Goal: Information Seeking & Learning: Learn about a topic

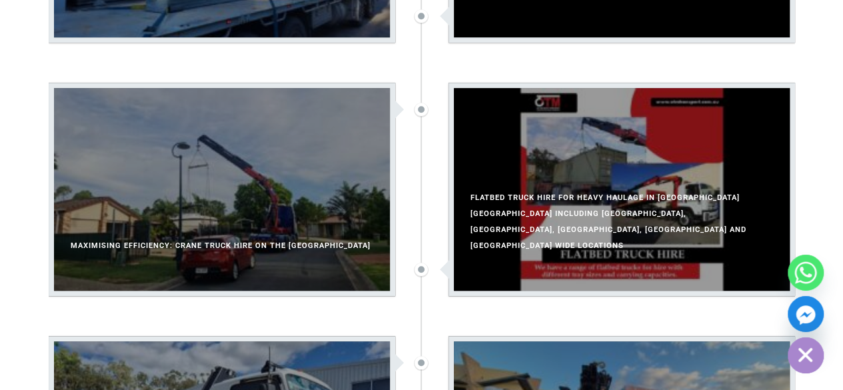
scroll to position [430, 0]
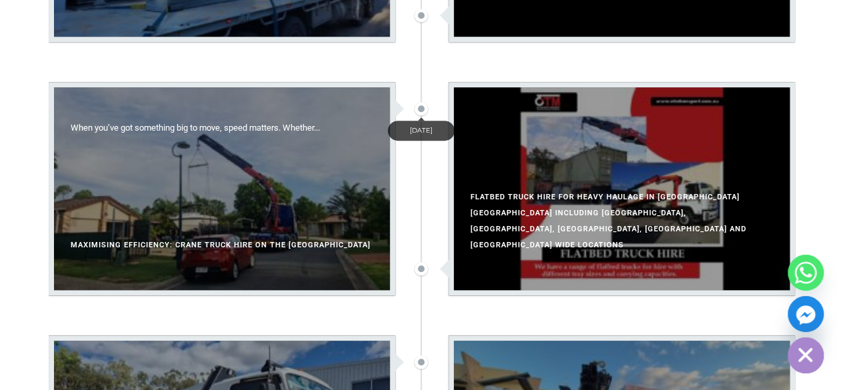
click at [185, 244] on h2 "Maximising Efficiency: Crane Truck Hire on the Gold Coast" at bounding box center [222, 245] width 336 height 16
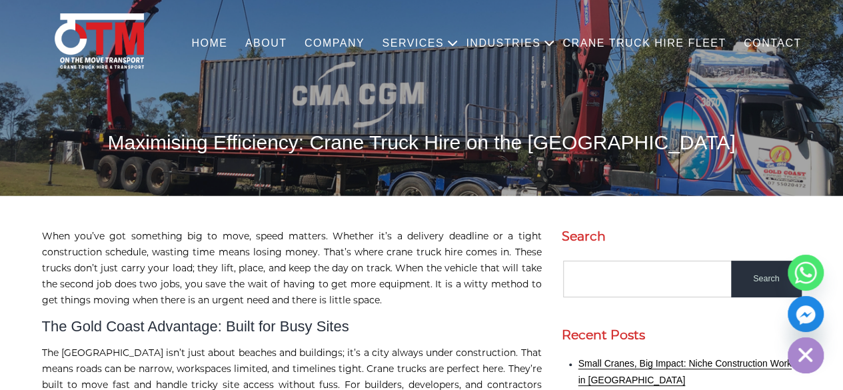
scroll to position [36, 0]
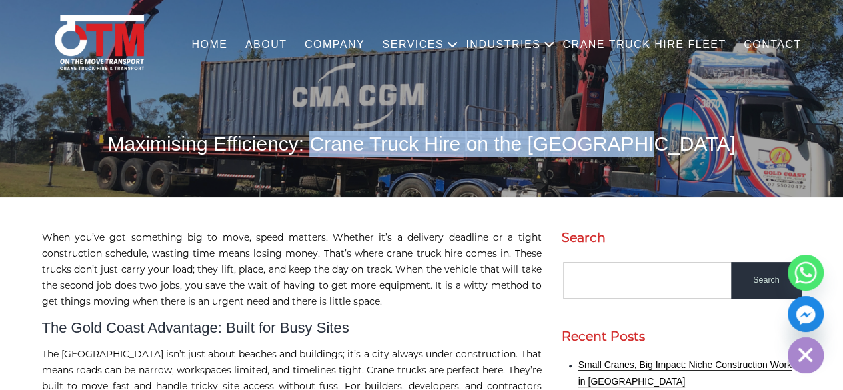
drag, startPoint x: 369, startPoint y: 145, endPoint x: 672, endPoint y: 142, distance: 303.1
click at [672, 142] on h1 "Maximising Efficiency: Crane Truck Hire on the Gold Coast" at bounding box center [421, 144] width 759 height 26
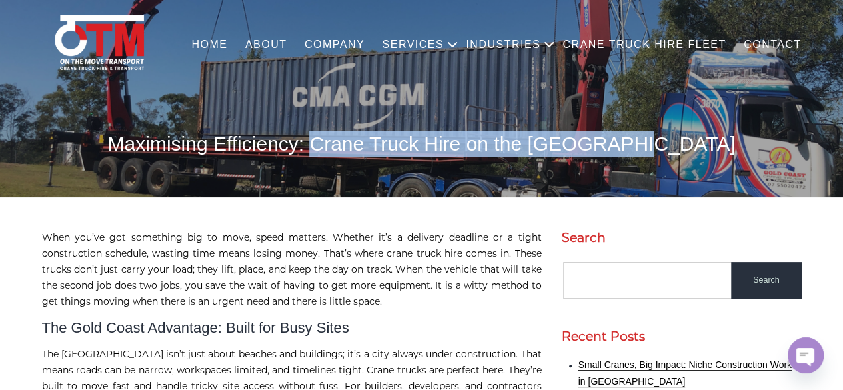
copy h1 "Crane Truck Hire on the Gold Coast"
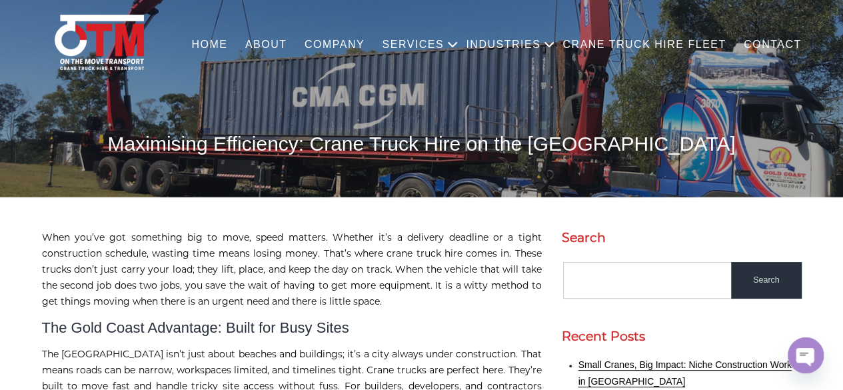
drag, startPoint x: 173, startPoint y: 141, endPoint x: 704, endPoint y: 136, distance: 530.9
click at [704, 136] on div "Maximising Efficiency: Crane Truck Hire on the [GEOGRAPHIC_DATA]" at bounding box center [421, 76] width 843 height 173
click at [428, 155] on h1 "Maximising Efficiency: Crane Truck Hire on the [GEOGRAPHIC_DATA]" at bounding box center [421, 144] width 759 height 26
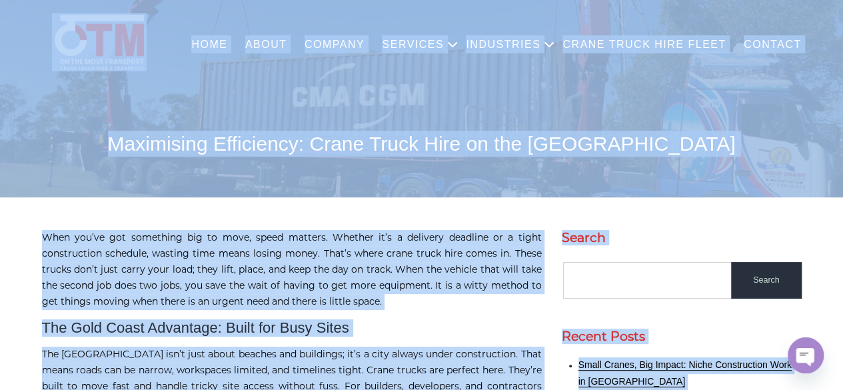
click at [428, 155] on h1 "Maximising Efficiency: Crane Truck Hire on the [GEOGRAPHIC_DATA]" at bounding box center [421, 144] width 759 height 26
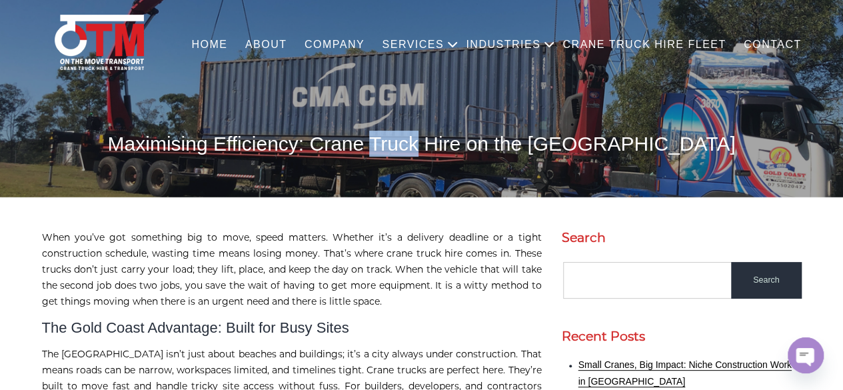
click at [428, 155] on h1 "Maximising Efficiency: Crane Truck Hire on the [GEOGRAPHIC_DATA]" at bounding box center [421, 144] width 759 height 26
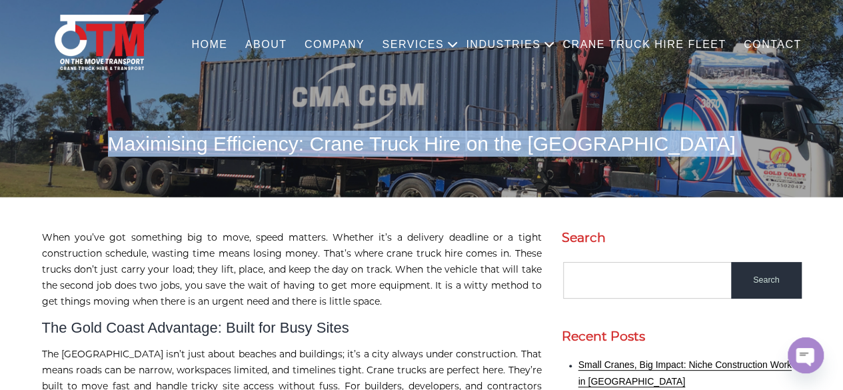
click at [428, 155] on h1 "Maximising Efficiency: Crane Truck Hire on the [GEOGRAPHIC_DATA]" at bounding box center [421, 144] width 759 height 26
copy body "Maximising Efficiency: Crane Truck Hire on the [GEOGRAPHIC_DATA]"
click at [424, 163] on img at bounding box center [421, 93] width 843 height 207
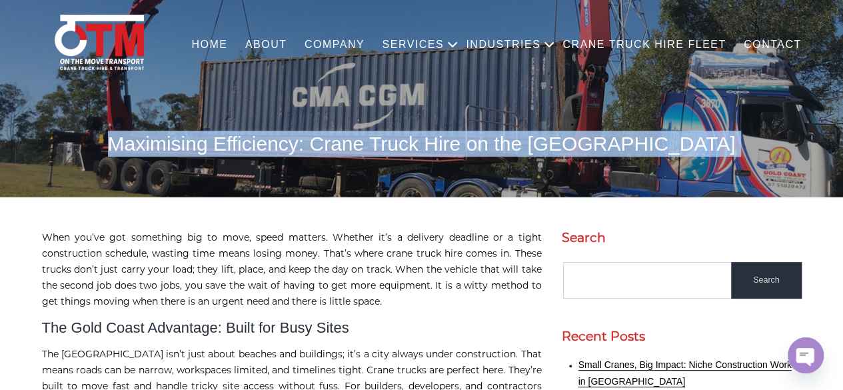
click at [424, 163] on img at bounding box center [421, 93] width 843 height 207
click at [438, 111] on img at bounding box center [421, 93] width 843 height 207
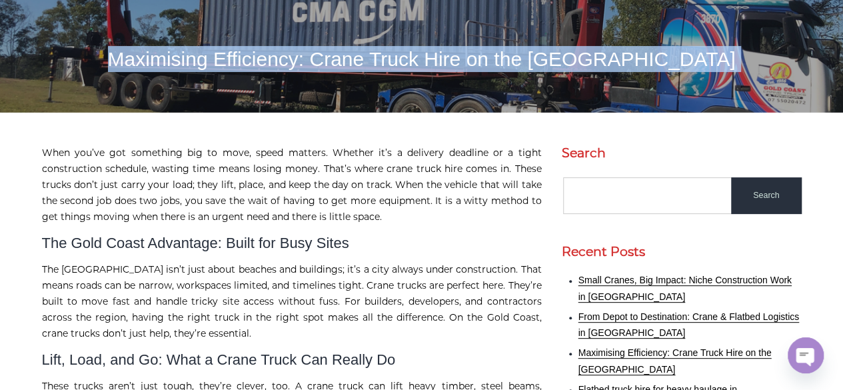
scroll to position [0, 0]
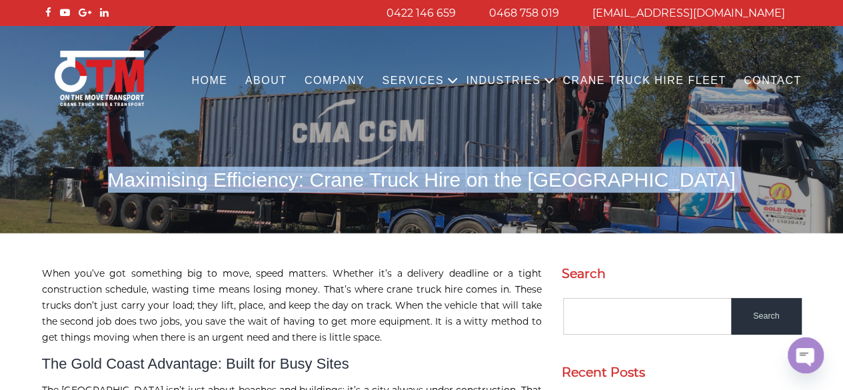
click at [374, 90] on link "COMPANY" at bounding box center [335, 81] width 78 height 37
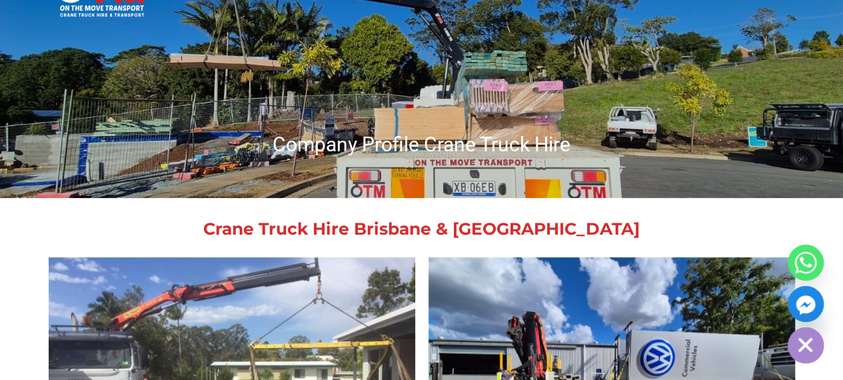
scroll to position [89, 0]
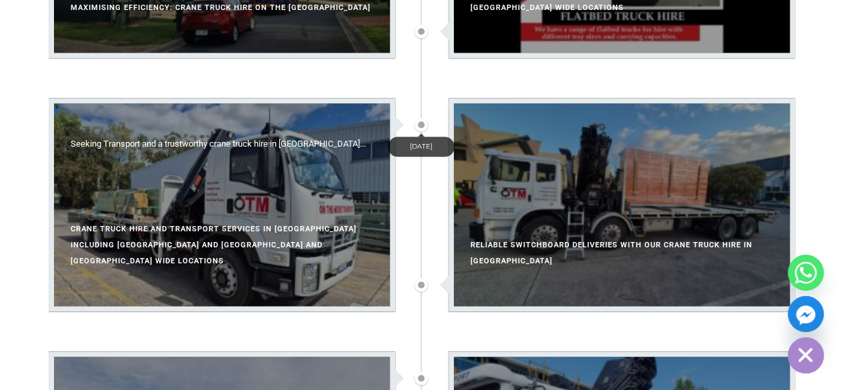
scroll to position [668, 0]
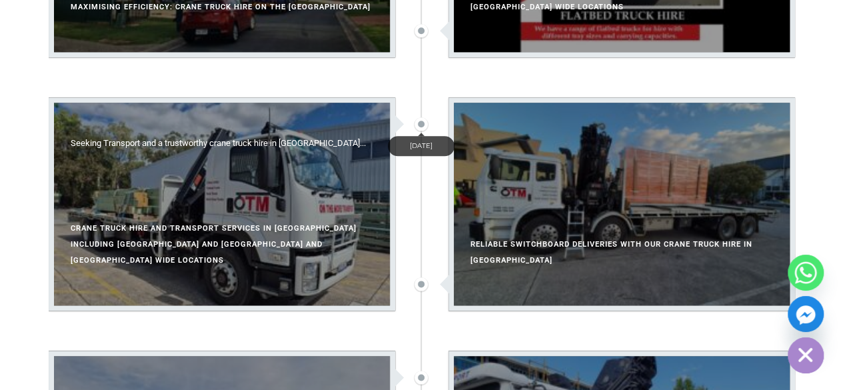
click at [225, 253] on h2 "Crane truck hire and transport services in South East Queensland including Gold…" at bounding box center [222, 244] width 336 height 48
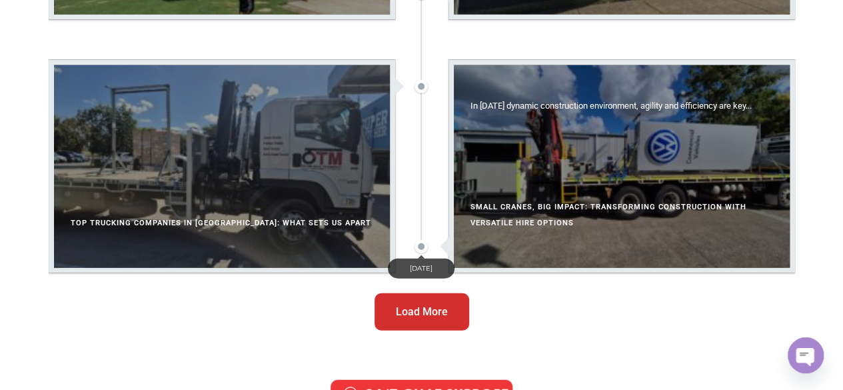
scroll to position [1466, 0]
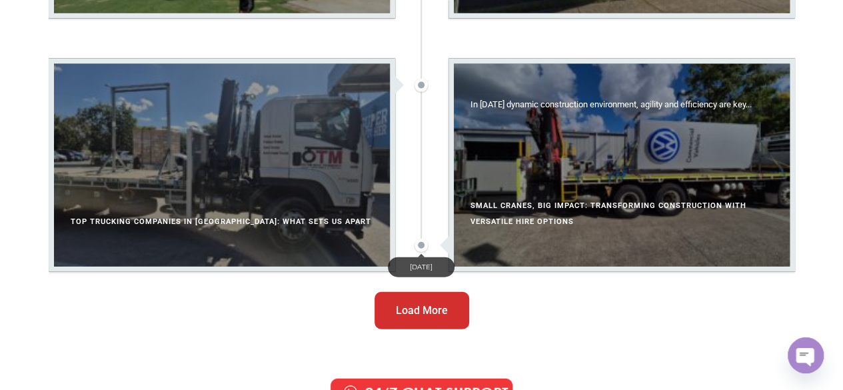
click at [514, 234] on div "Small Cranes, Big Impact: Transforming Construction with Versatile Hire Options" at bounding box center [622, 219] width 336 height 42
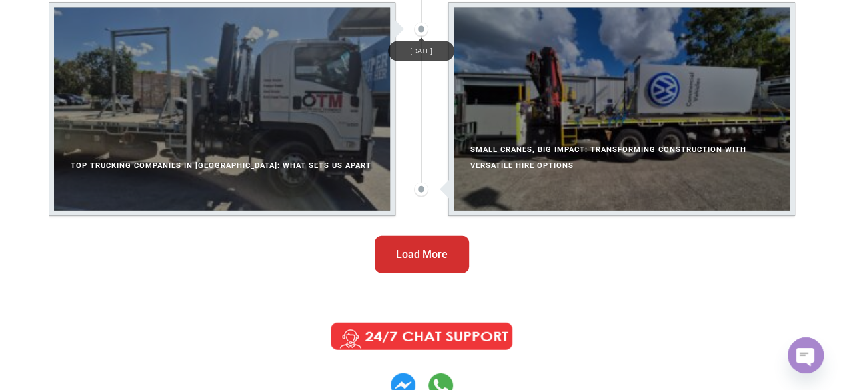
scroll to position [1525, 0]
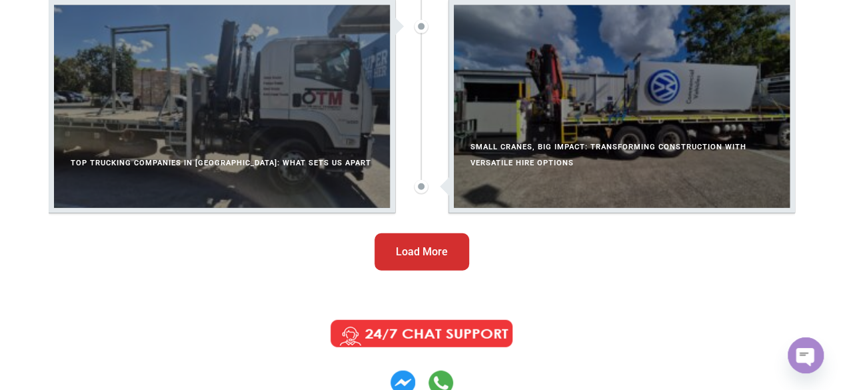
click at [434, 259] on span "Load More" at bounding box center [422, 252] width 52 height 16
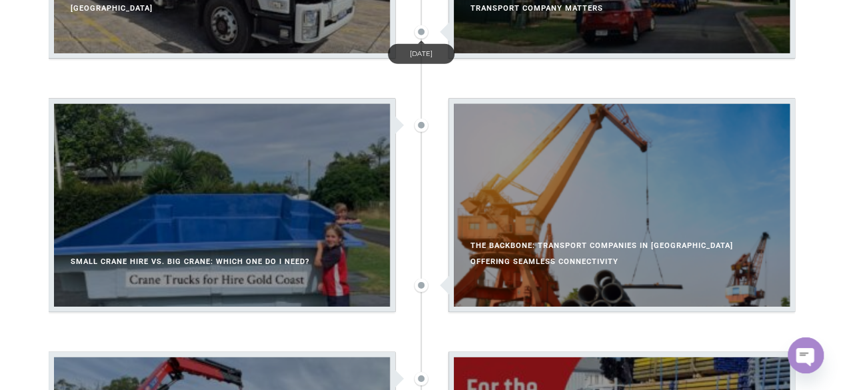
scroll to position [1933, 0]
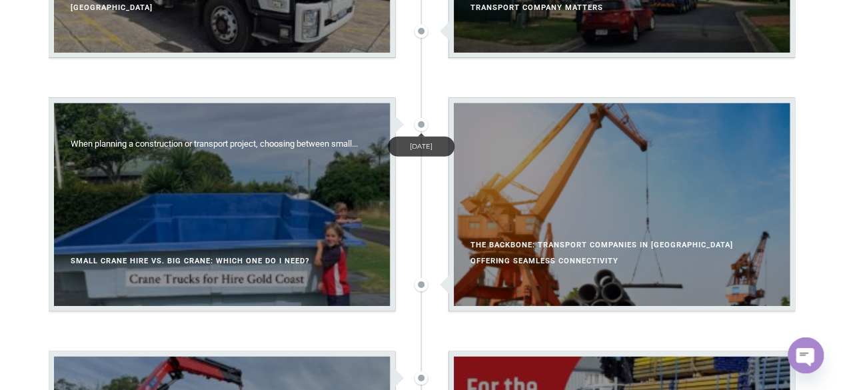
click at [206, 218] on div at bounding box center [222, 204] width 336 height 202
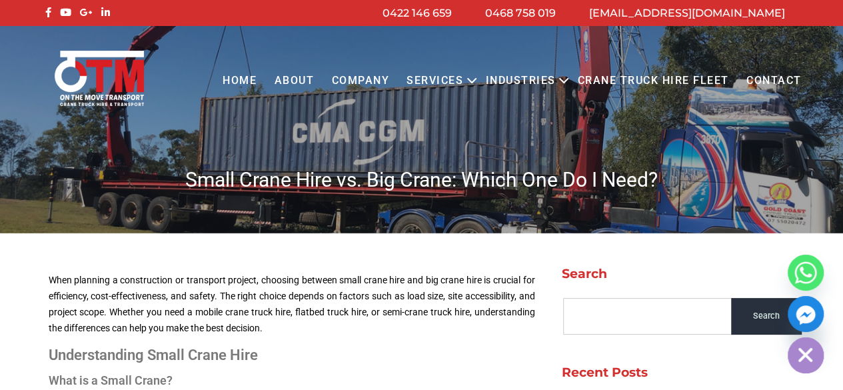
click at [325, 169] on h1 "Small Crane Hire vs. Big Crane: Which One Do I Need?" at bounding box center [421, 180] width 759 height 26
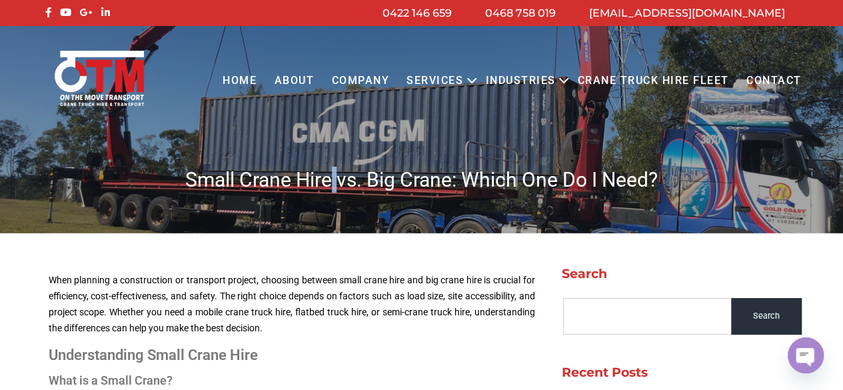
click at [325, 169] on h1 "Small Crane Hire vs. Big Crane: Which One Do I Need?" at bounding box center [421, 180] width 759 height 26
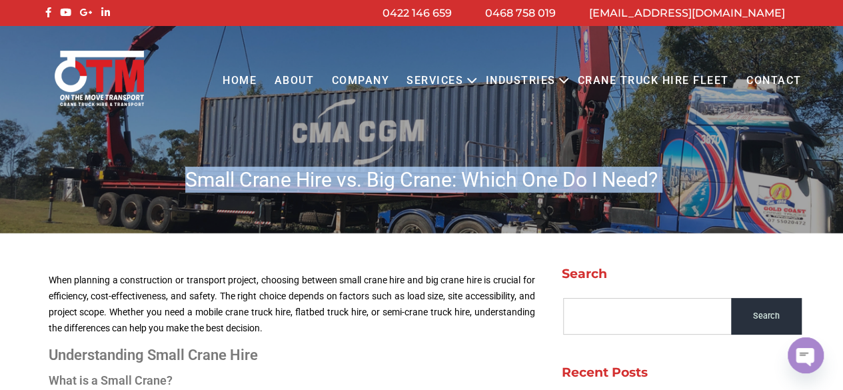
click at [325, 169] on h1 "Small Crane Hire vs. Big Crane: Which One Do I Need?" at bounding box center [421, 180] width 759 height 26
copy body "Small Crane Hire vs. Big Crane: Which One Do I Need?"
